Goal: Information Seeking & Learning: Learn about a topic

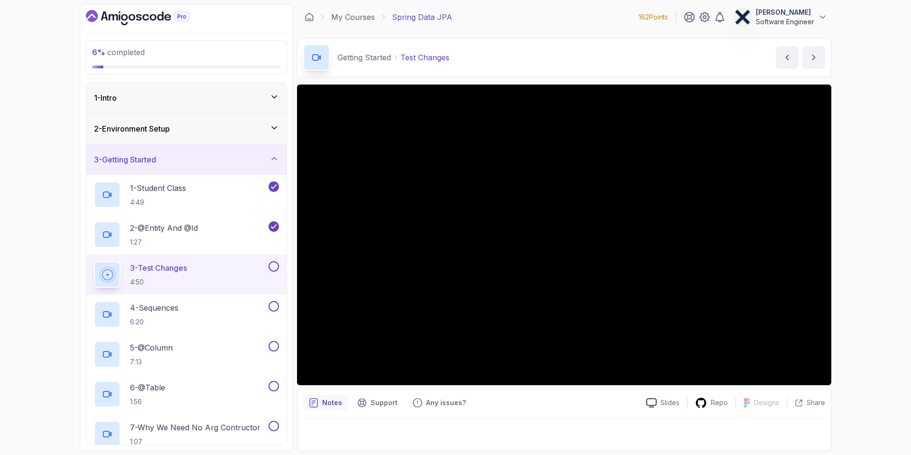
scroll to position [68, 0]
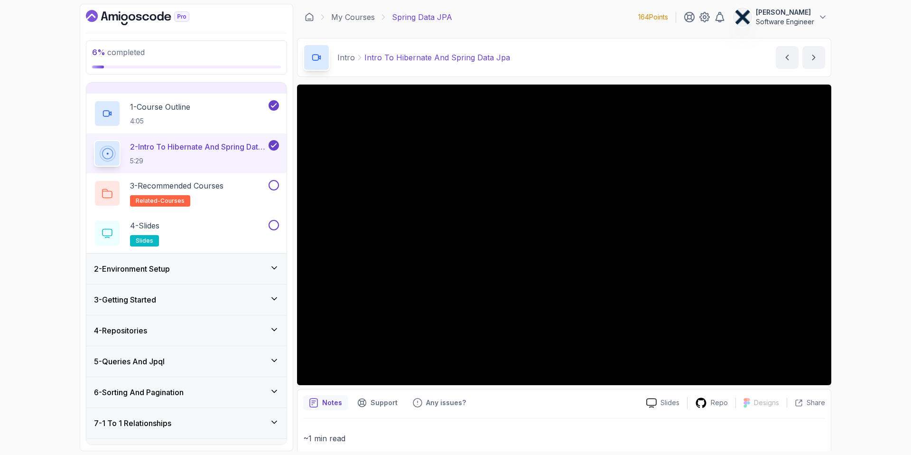
scroll to position [36, 0]
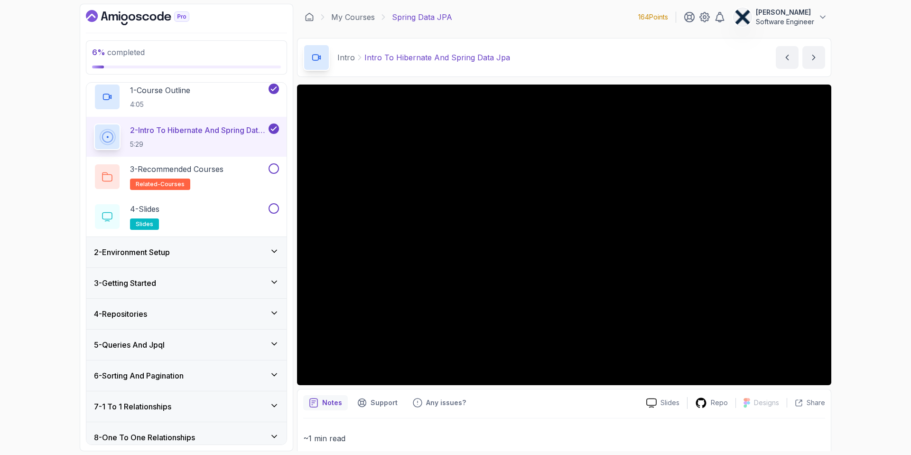
click at [200, 250] on div "2 - Environment Setup" at bounding box center [186, 251] width 185 height 11
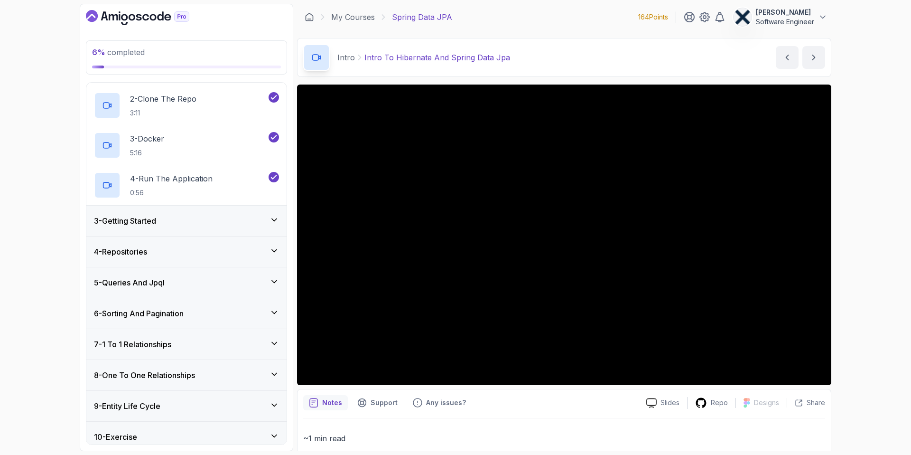
click at [213, 228] on div "3 - Getting Started" at bounding box center [186, 220] width 200 height 30
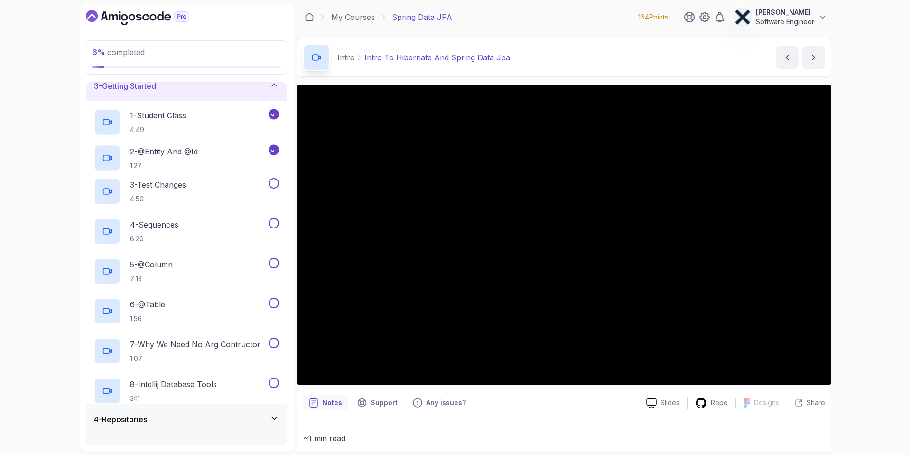
scroll to position [66, 0]
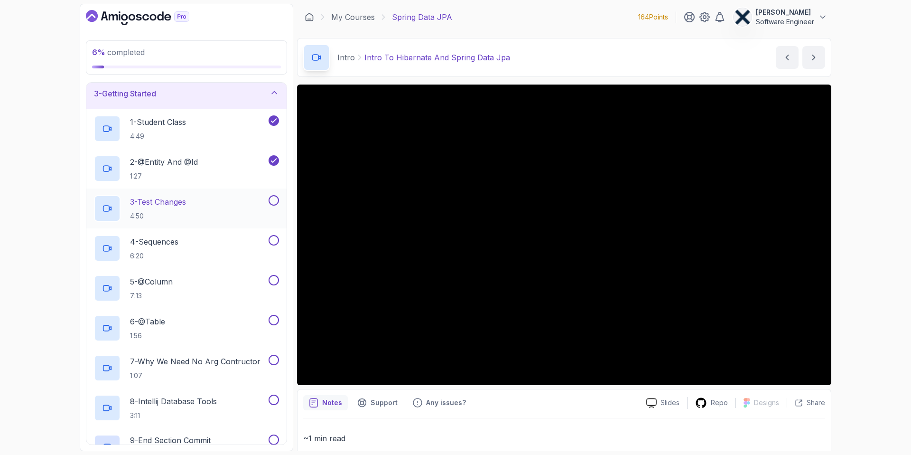
click at [196, 204] on div "3 - Test Changes 4:50" at bounding box center [180, 208] width 173 height 27
click at [183, 163] on p "2 - @Entity And @Id" at bounding box center [164, 161] width 68 height 11
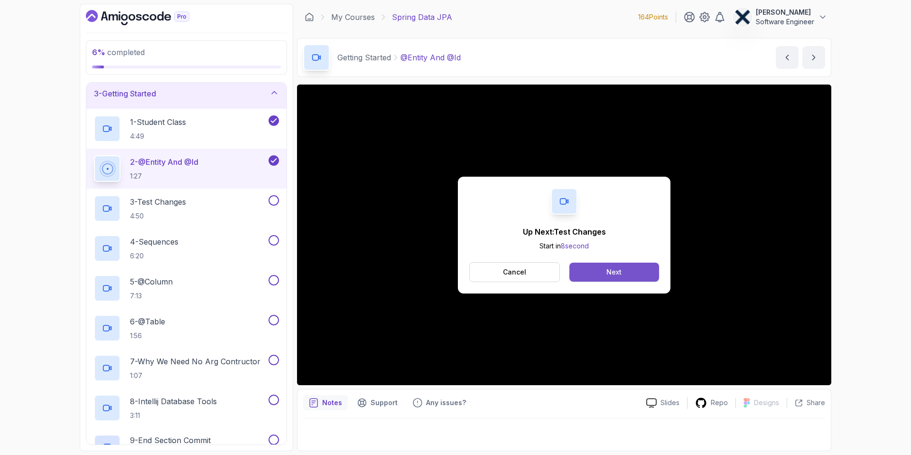
click at [610, 270] on div "Next" at bounding box center [613, 271] width 15 height 9
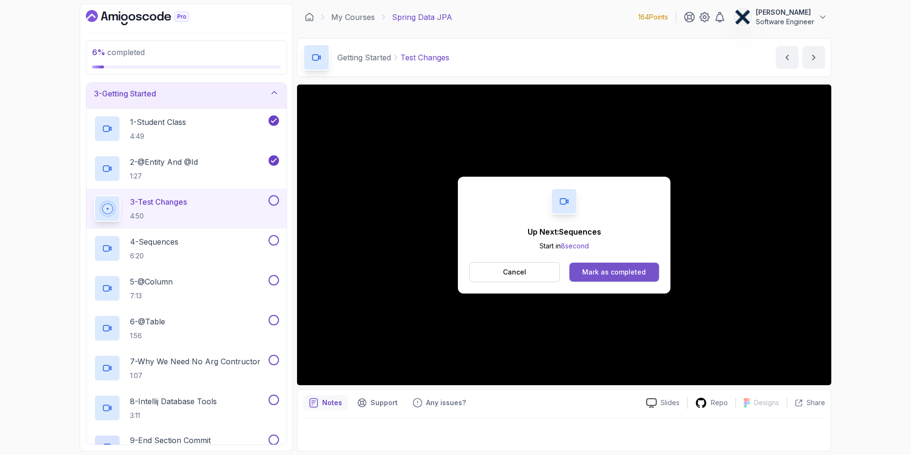
click at [589, 270] on div "Mark as completed" at bounding box center [614, 271] width 64 height 9
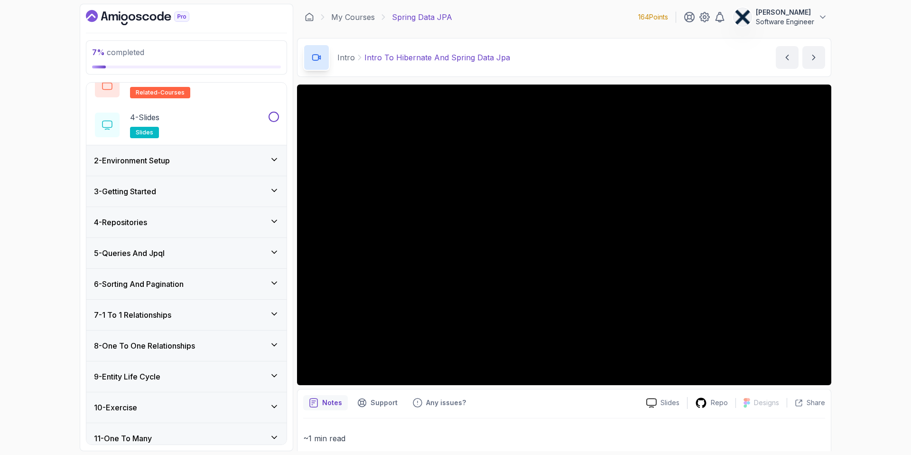
scroll to position [127, 0]
click at [169, 198] on div "3 - Getting Started" at bounding box center [186, 192] width 200 height 30
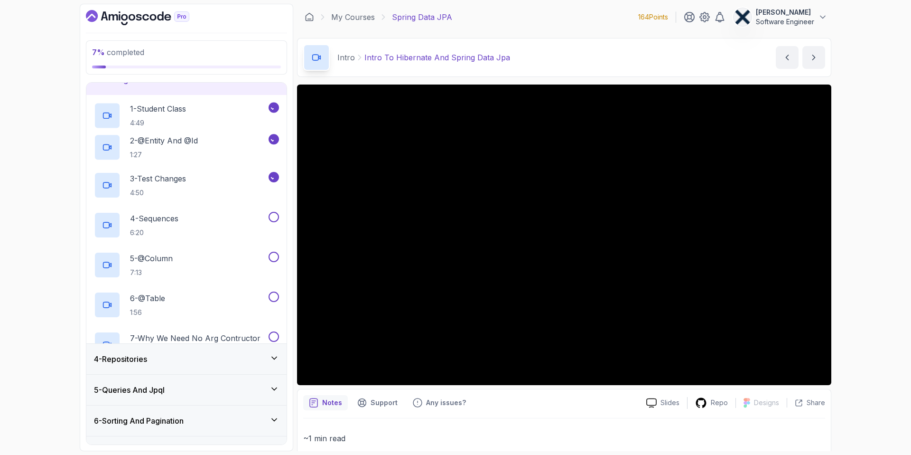
scroll to position [52, 0]
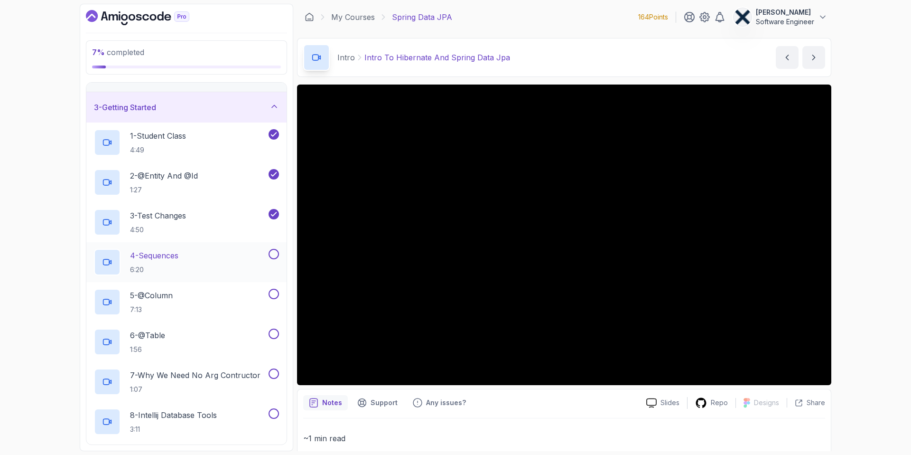
click at [186, 257] on div "4 - Sequences 6:20" at bounding box center [180, 262] width 173 height 27
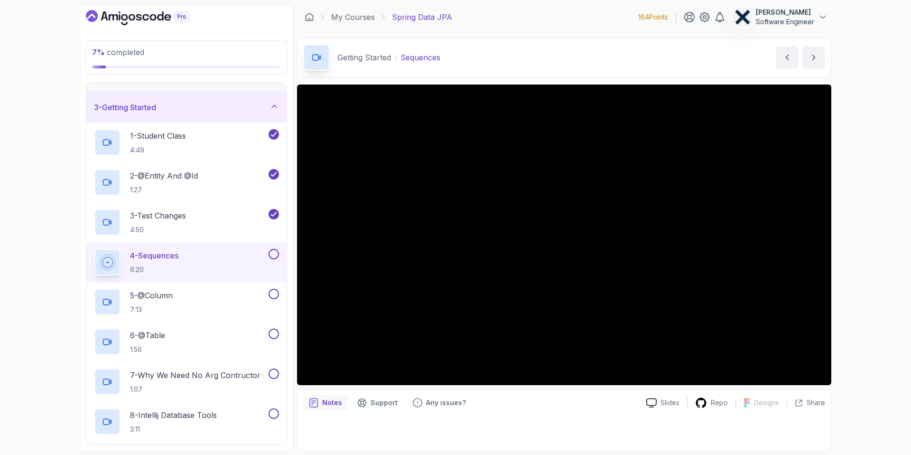
click at [94, 249] on button "4 - Sequences 6:20" at bounding box center [186, 262] width 185 height 27
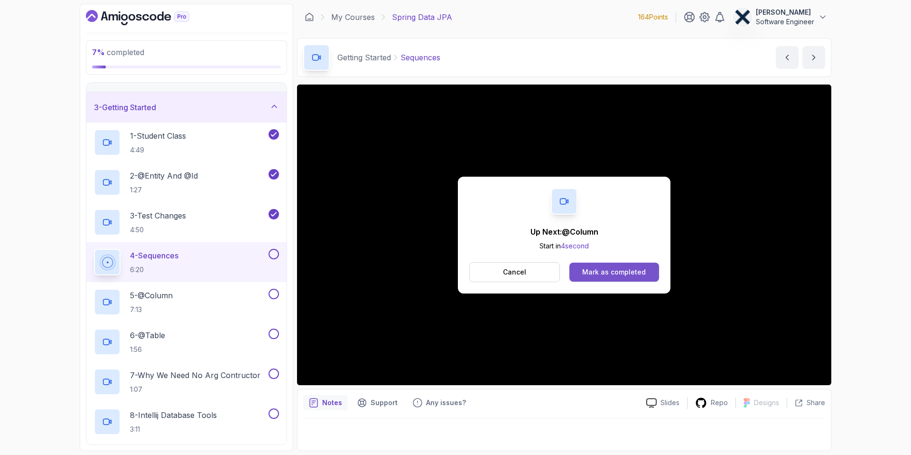
click at [589, 270] on div "Mark as completed" at bounding box center [614, 271] width 64 height 9
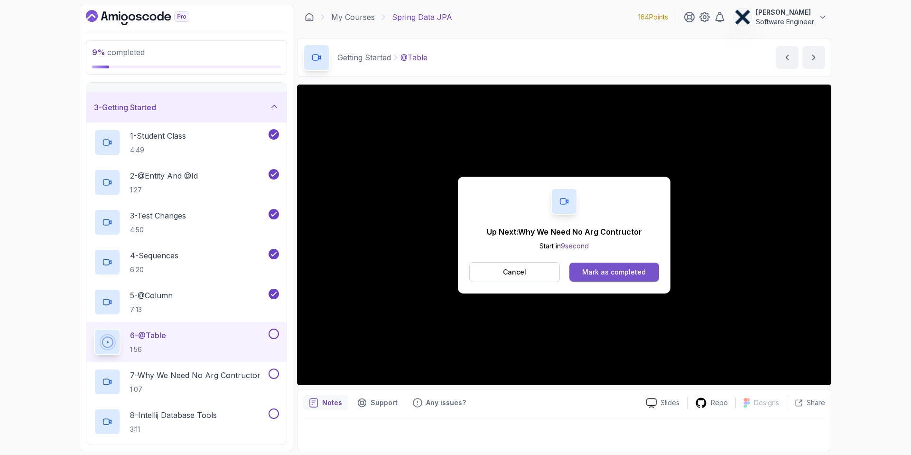
click at [632, 270] on div "Mark as completed" at bounding box center [614, 271] width 64 height 9
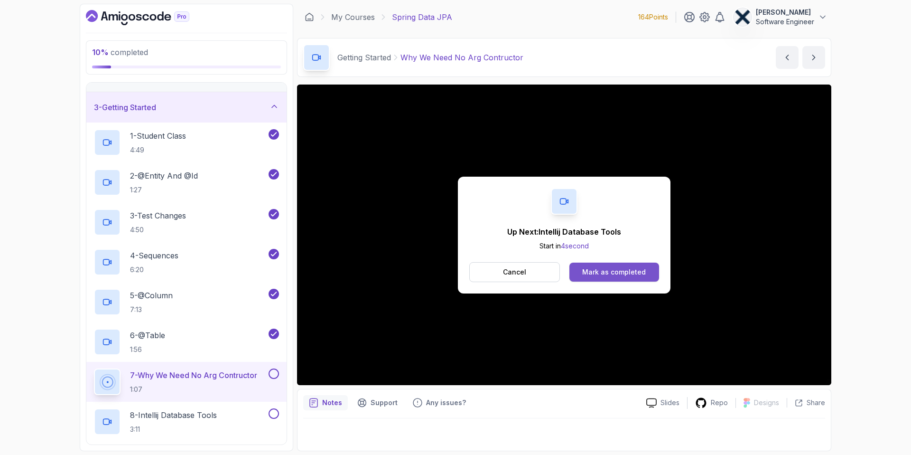
click at [606, 277] on button "Mark as completed" at bounding box center [614, 271] width 90 height 19
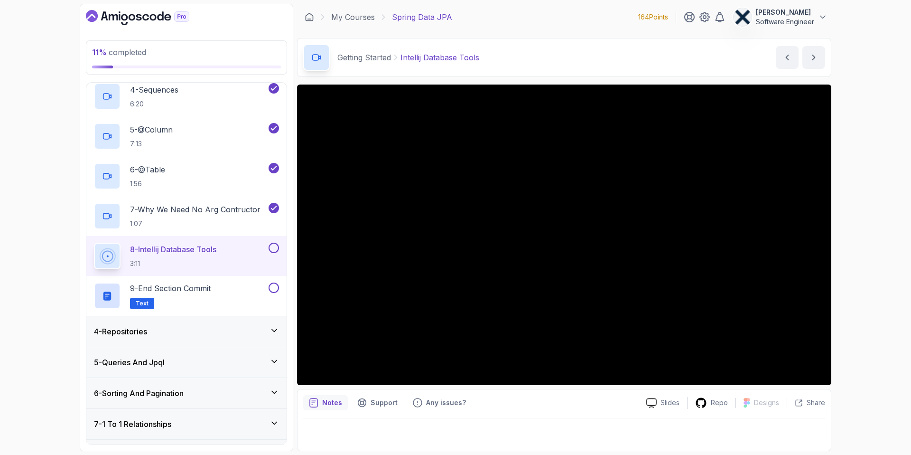
scroll to position [221, 0]
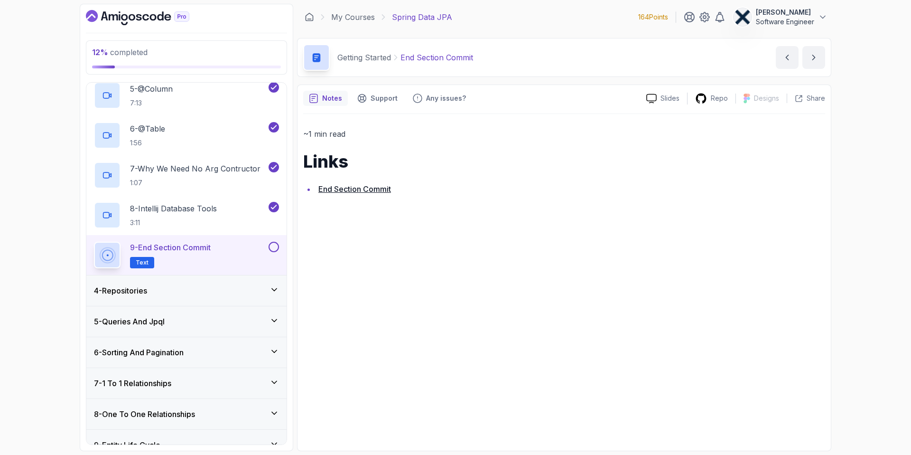
scroll to position [258, 0]
click at [338, 192] on link "End Section Commit" at bounding box center [354, 188] width 73 height 9
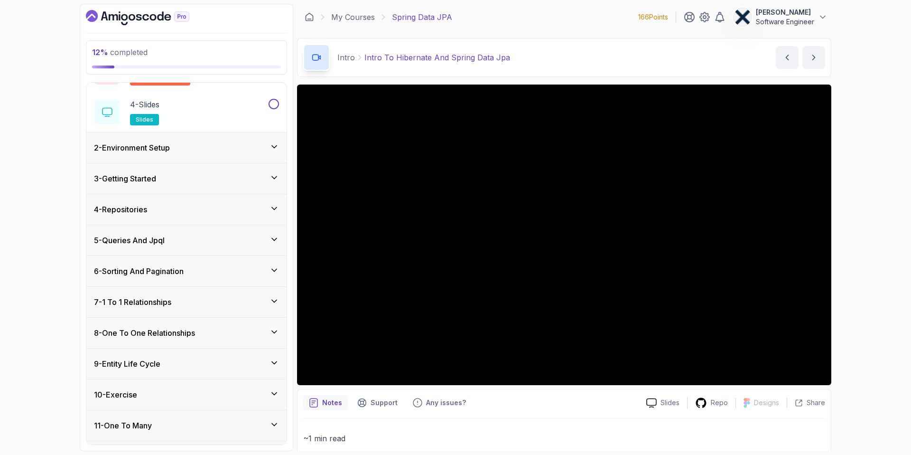
scroll to position [141, 0]
click at [170, 179] on div "3 - Getting Started" at bounding box center [186, 177] width 185 height 11
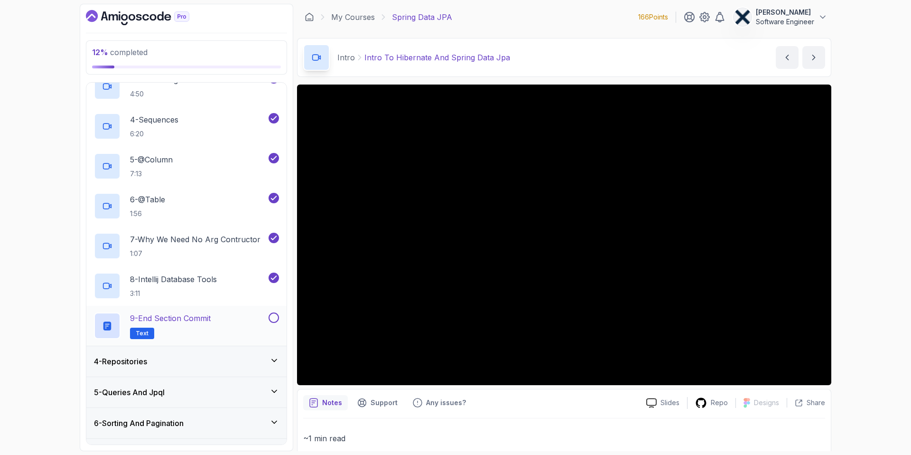
scroll to position [190, 0]
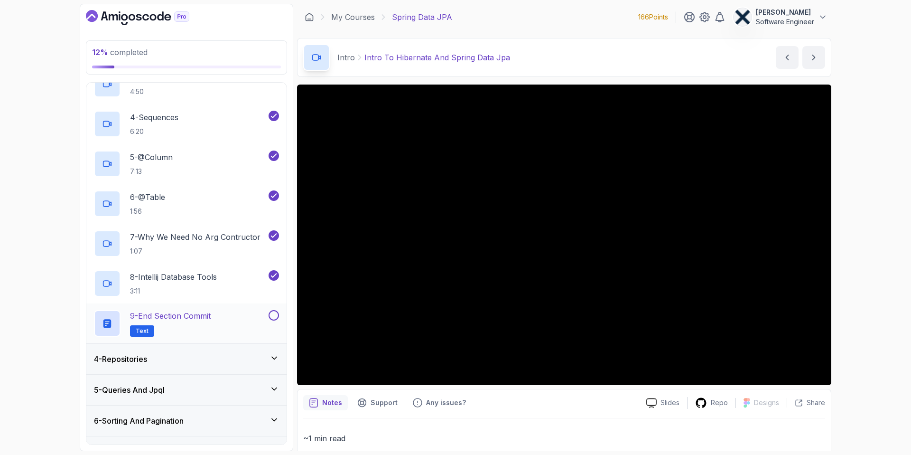
click at [278, 316] on button at bounding box center [274, 315] width 10 height 10
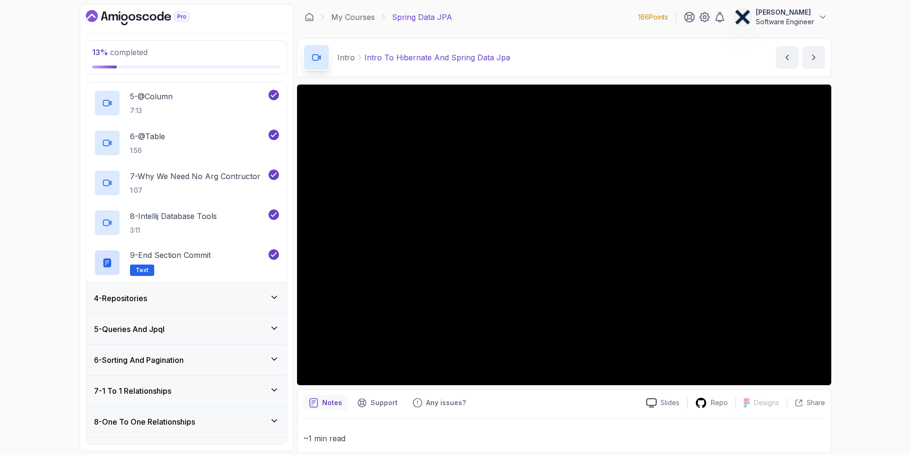
click at [196, 298] on div "4 - Repositories" at bounding box center [186, 297] width 185 height 11
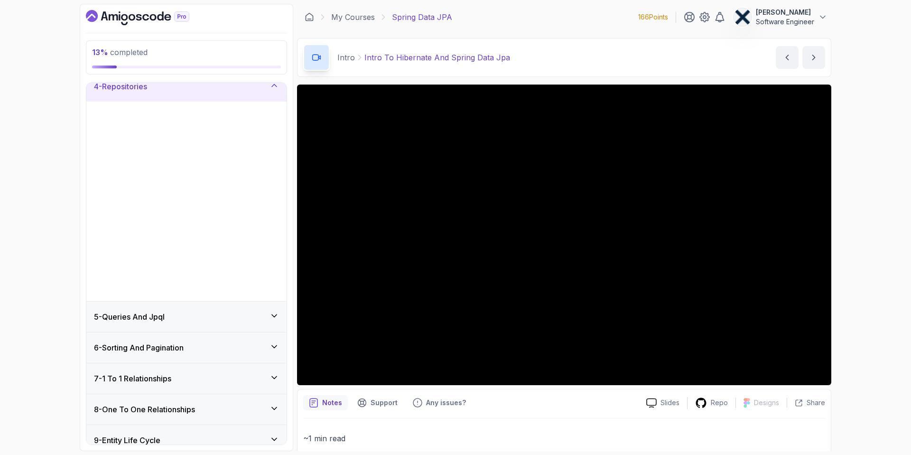
scroll to position [103, 0]
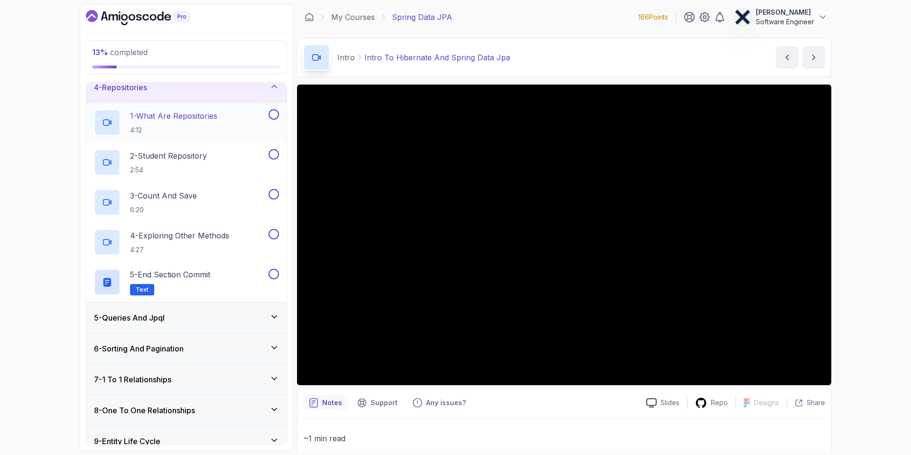
click at [189, 124] on h2 "1 - What Are Repositories 4:12" at bounding box center [173, 122] width 87 height 25
click at [274, 115] on button at bounding box center [274, 114] width 10 height 10
click at [274, 115] on icon at bounding box center [273, 115] width 5 height 4
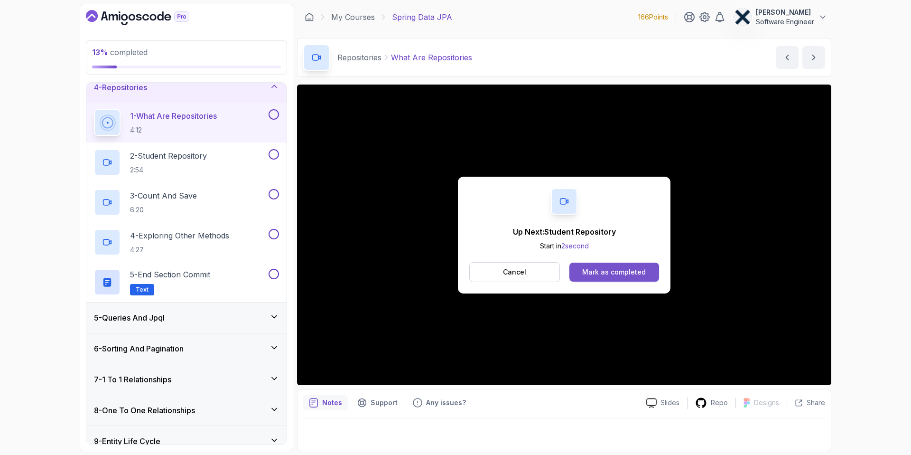
click at [606, 263] on button "Mark as completed" at bounding box center [614, 271] width 90 height 19
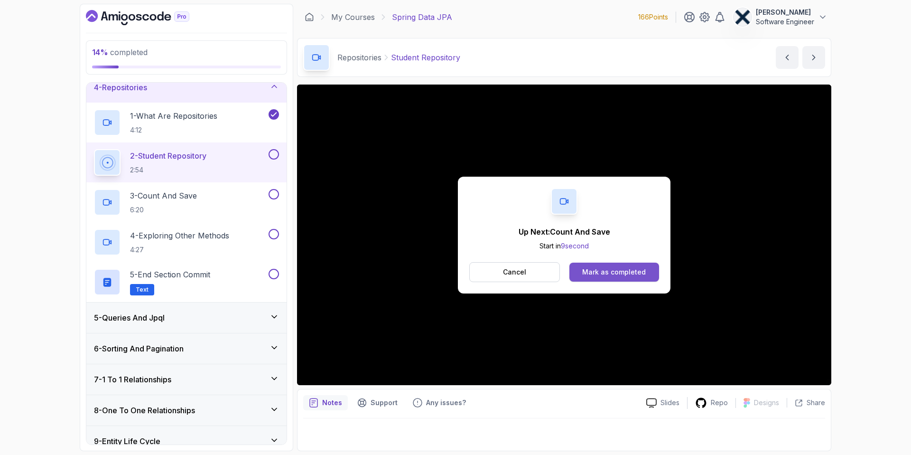
click at [623, 276] on div "Mark as completed" at bounding box center [614, 271] width 64 height 9
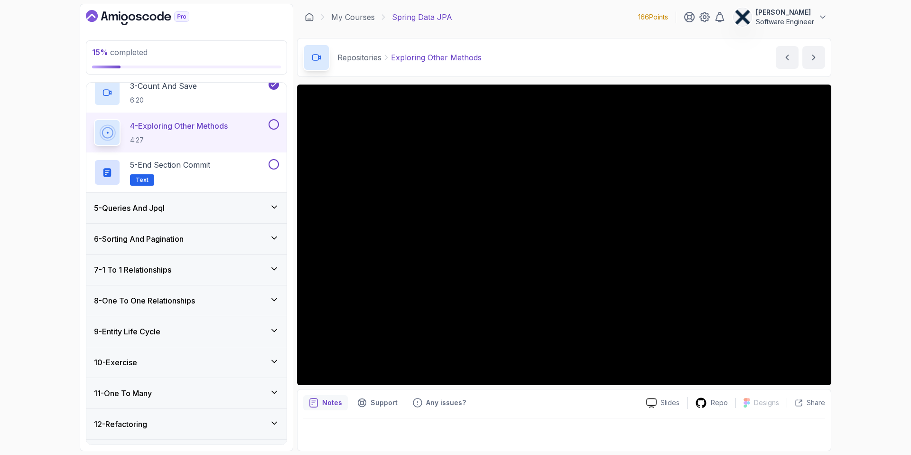
scroll to position [214, 0]
click at [273, 205] on icon at bounding box center [274, 205] width 9 height 9
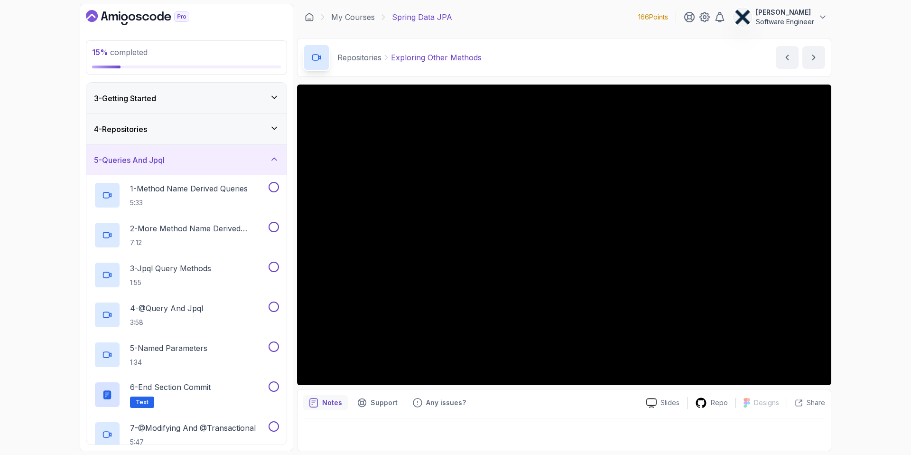
scroll to position [56, 0]
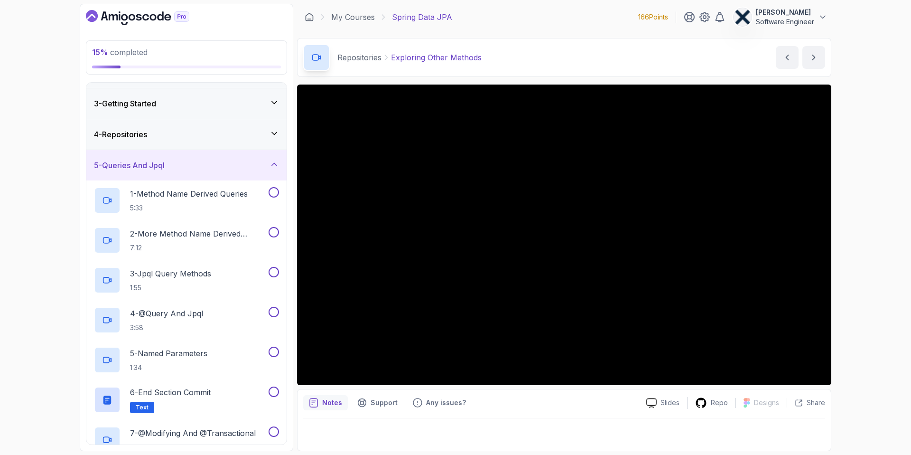
click at [273, 162] on icon at bounding box center [274, 163] width 9 height 9
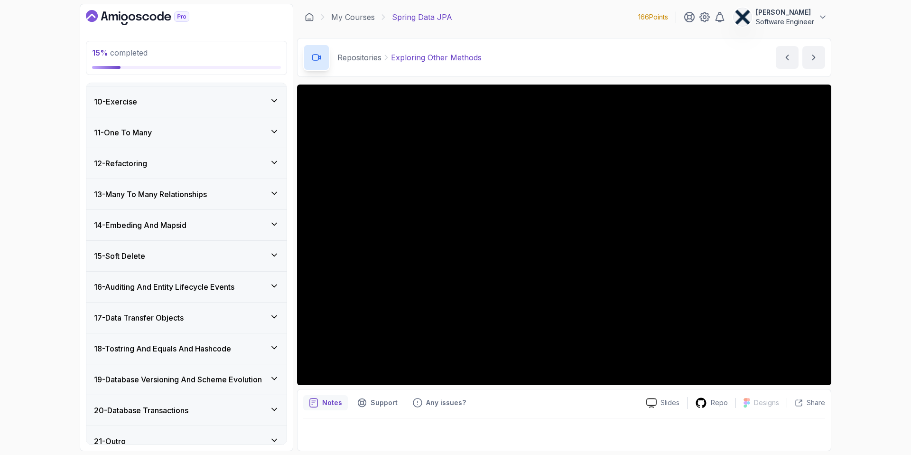
scroll to position [286, 0]
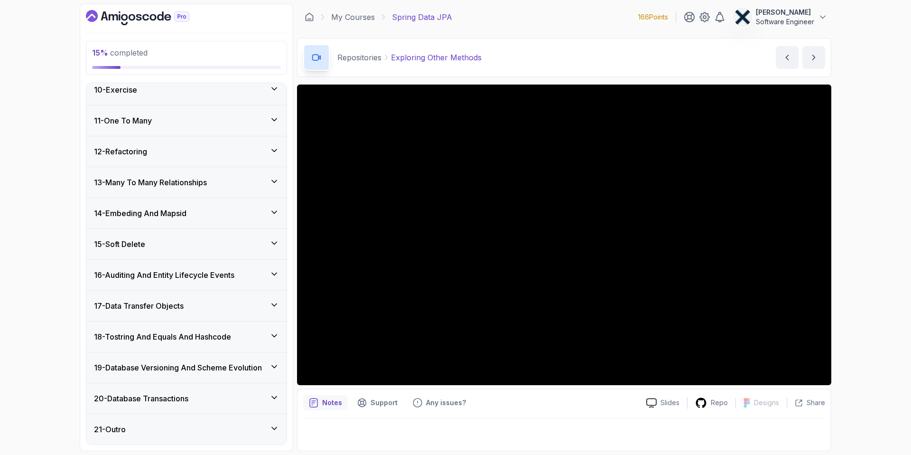
click at [270, 394] on icon at bounding box center [274, 396] width 9 height 9
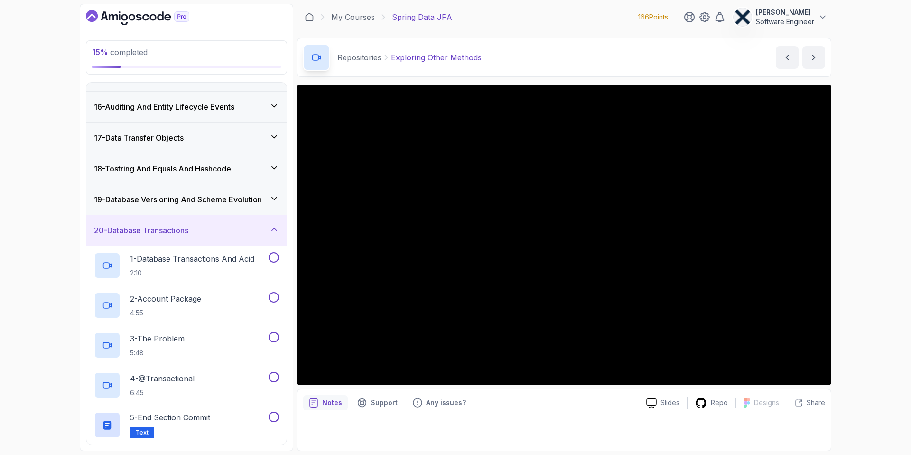
scroll to position [454, 0]
click at [275, 233] on icon at bounding box center [274, 228] width 9 height 9
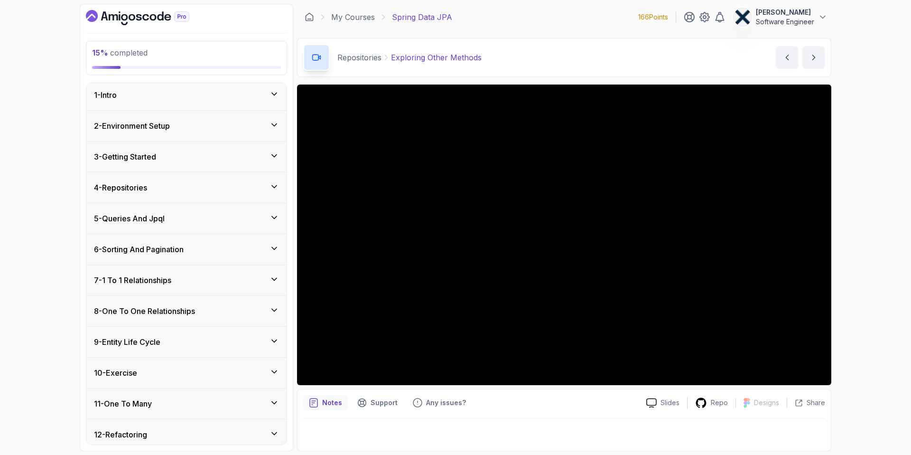
scroll to position [0, 0]
